Goal: Find specific page/section: Find specific page/section

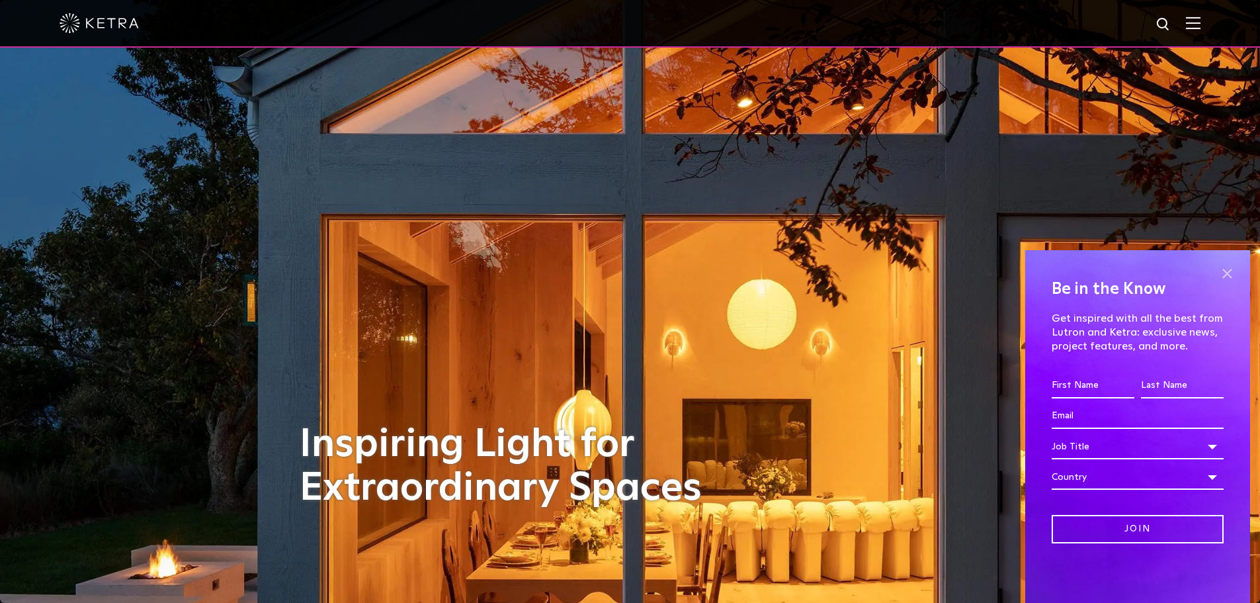
click at [1226, 275] on span at bounding box center [1227, 273] width 20 height 20
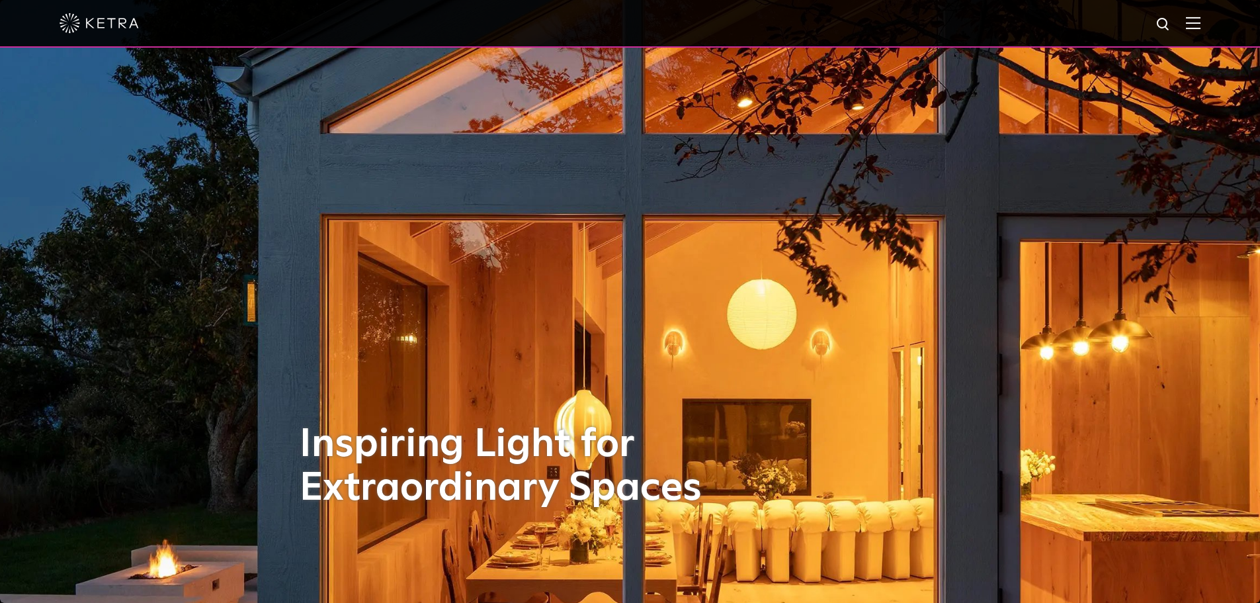
click at [1201, 24] on img at bounding box center [1193, 23] width 15 height 13
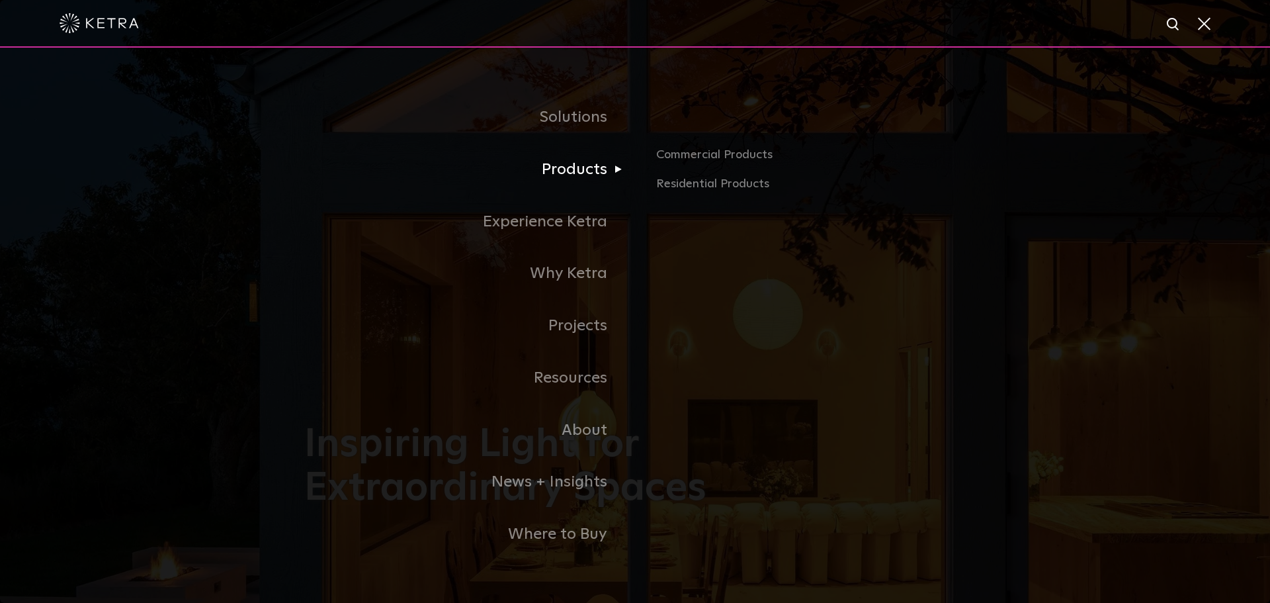
click at [565, 168] on link "Products" at bounding box center [469, 170] width 331 height 52
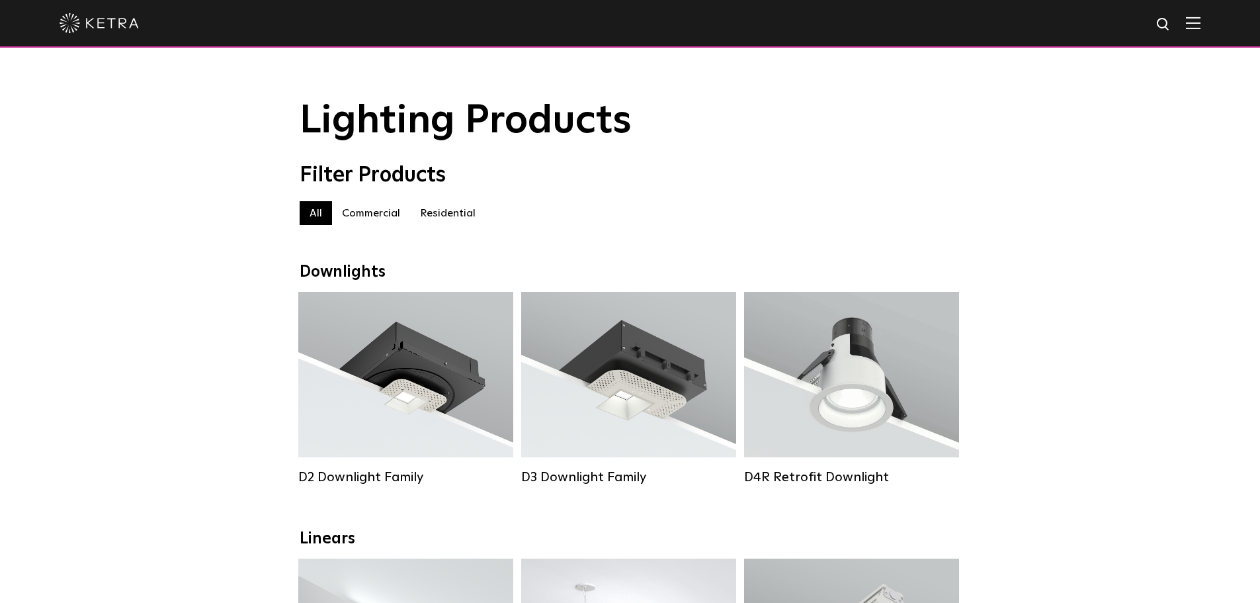
click at [1201, 24] on img at bounding box center [1193, 23] width 15 height 13
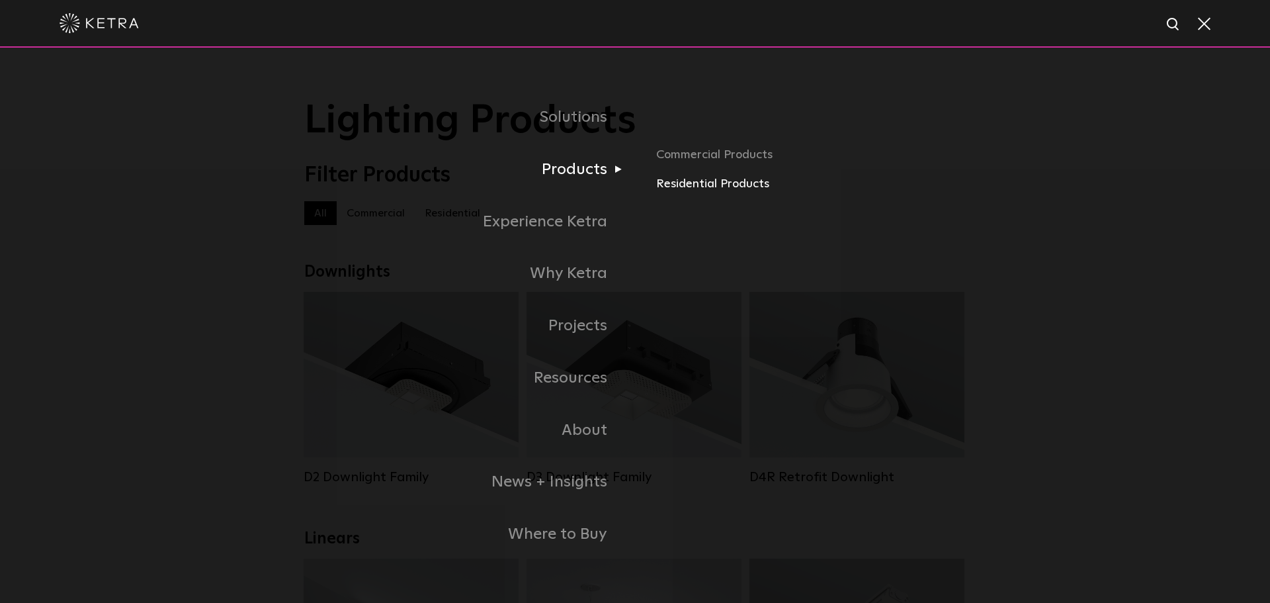
click at [671, 182] on link "Residential Products" at bounding box center [811, 184] width 310 height 19
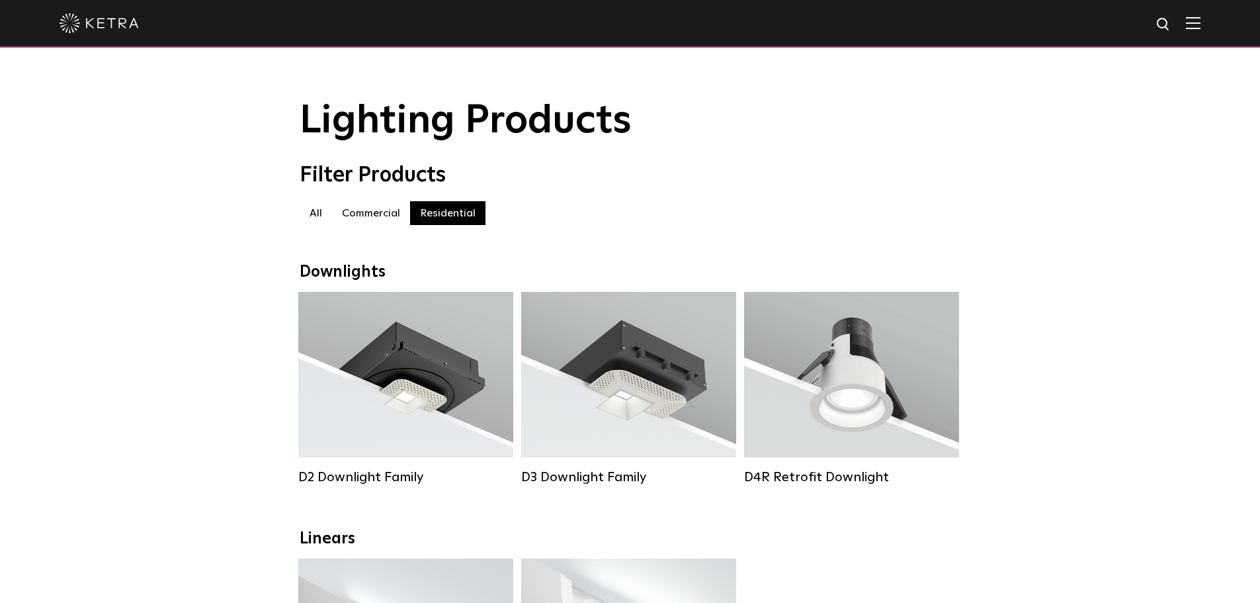
click at [355, 210] on label "Commercial" at bounding box center [371, 213] width 78 height 24
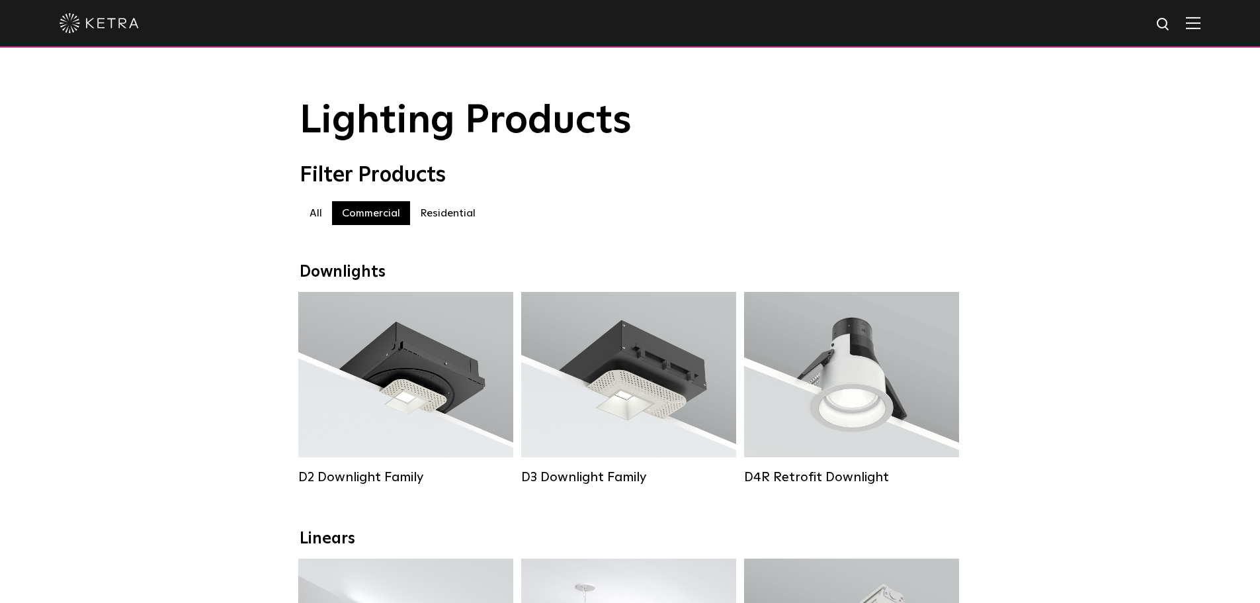
click at [102, 32] on img at bounding box center [99, 23] width 79 height 20
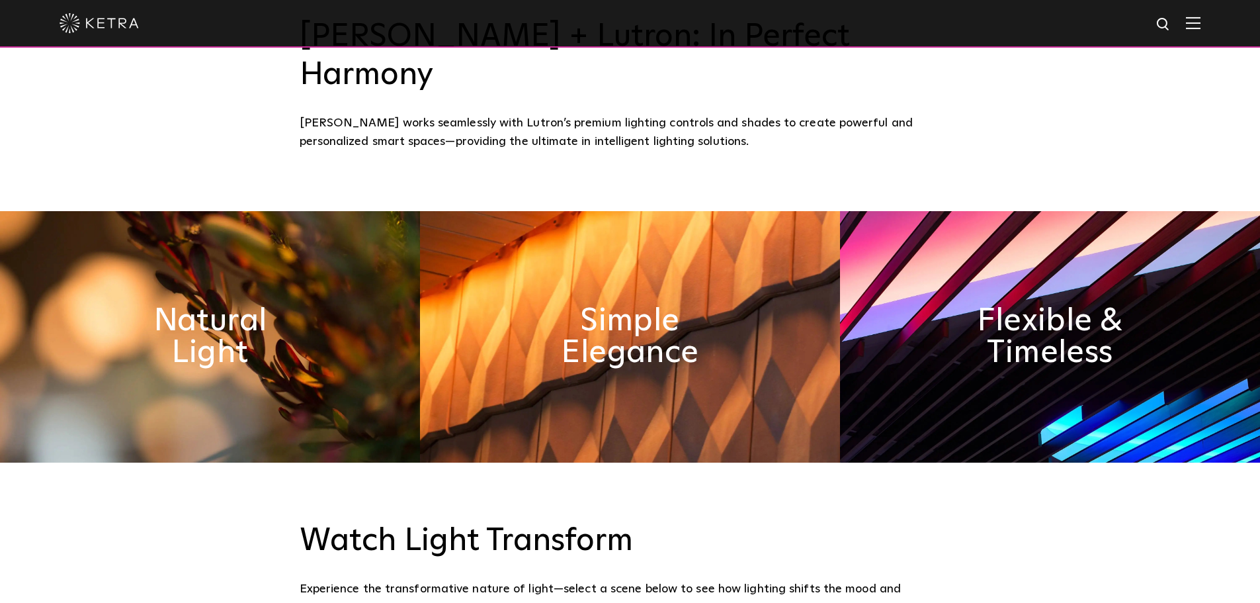
scroll to position [661, 0]
